Goal: Find specific page/section

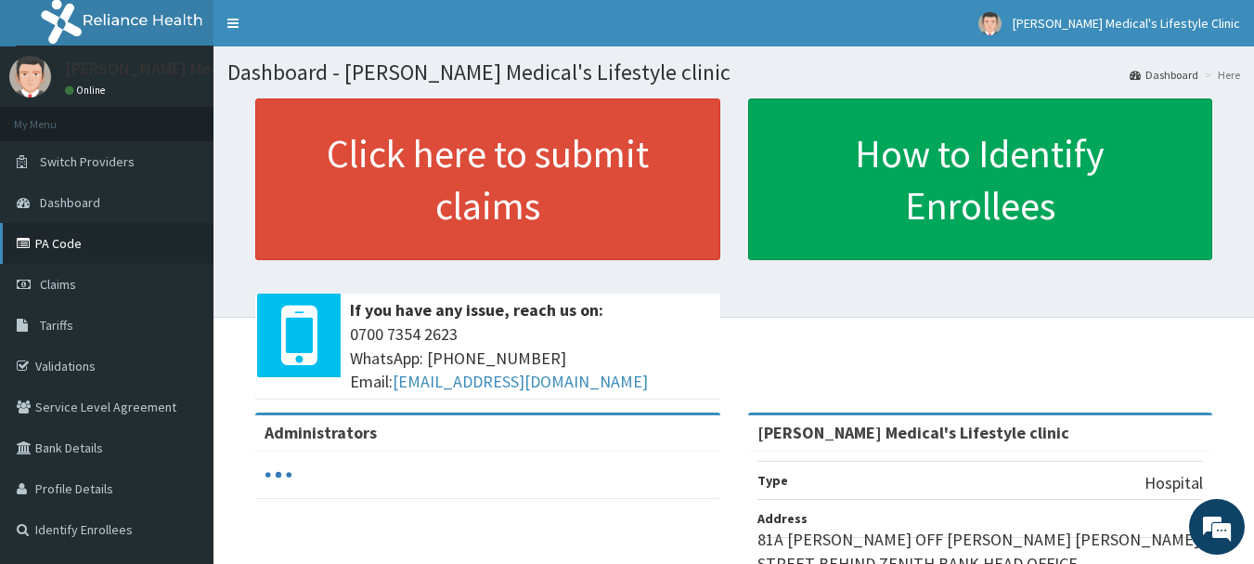
click at [68, 250] on link "PA Code" at bounding box center [107, 243] width 214 height 41
click at [55, 245] on link "PA Code" at bounding box center [107, 243] width 214 height 41
